Goal: Transaction & Acquisition: Subscribe to service/newsletter

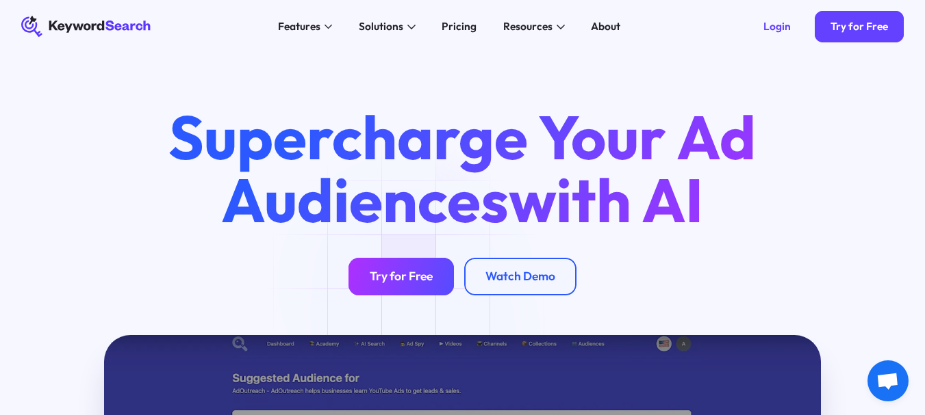
click at [411, 283] on div "Try for Free" at bounding box center [401, 277] width 63 height 15
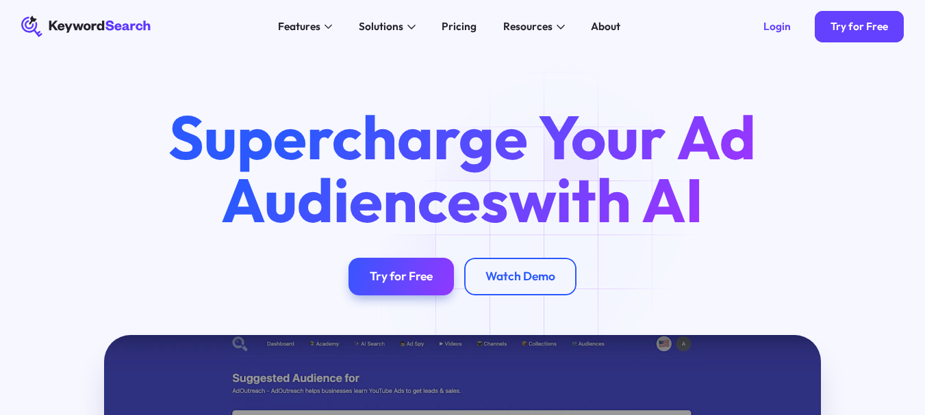
click at [520, 285] on div "Watch Demo" at bounding box center [520, 277] width 70 height 15
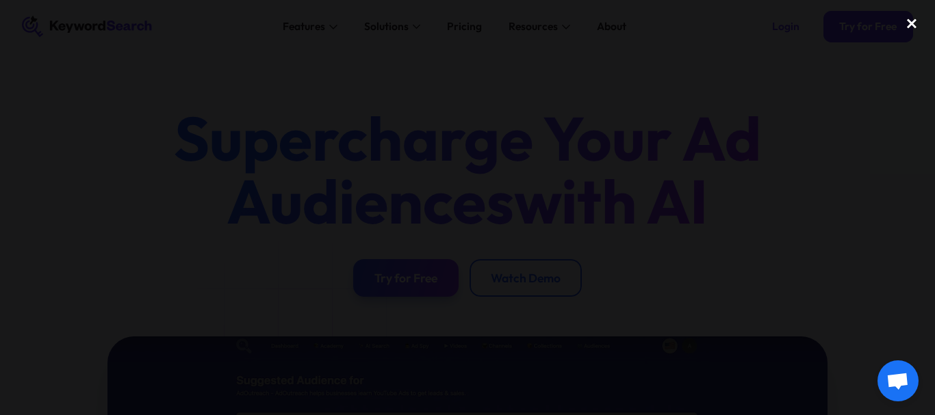
click at [912, 25] on div "close lightbox" at bounding box center [911, 23] width 47 height 30
